Goal: Transaction & Acquisition: Purchase product/service

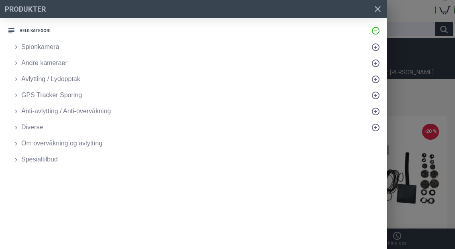
click at [75, 45] on link "Spionkamera" at bounding box center [197, 47] width 379 height 16
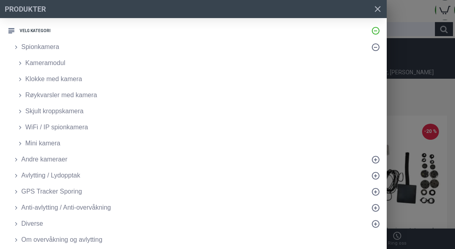
click at [67, 175] on span "Avlytting / Lydopptak" at bounding box center [50, 176] width 59 height 10
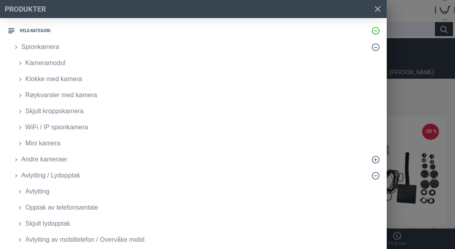
click at [60, 177] on span "Avlytting / Lydopptak" at bounding box center [50, 176] width 59 height 10
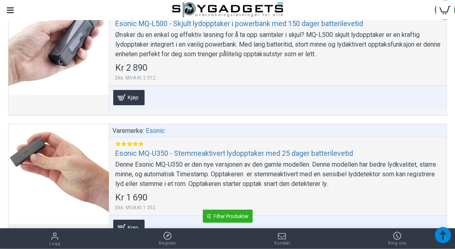
scroll to position [865, 0]
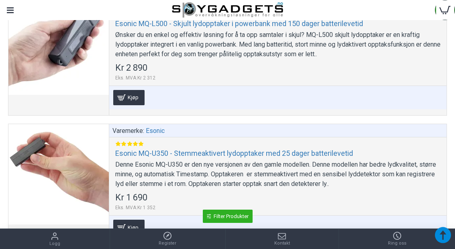
click at [145, 157] on link "Esonic MQ-U350 - Stemmeaktivert lydopptaker med 25 dager batterilevetid" at bounding box center [234, 153] width 238 height 9
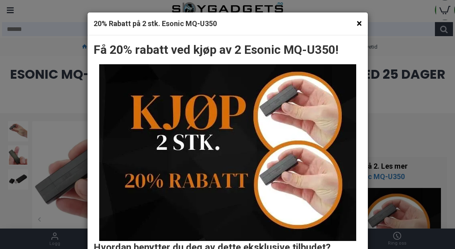
click at [354, 25] on h4 "20% Rabatt på 2 stk. Esonic MQ-U350" at bounding box center [228, 23] width 268 height 10
click at [357, 27] on button "×" at bounding box center [359, 23] width 5 height 10
